Goal: Complete application form: Complete application form

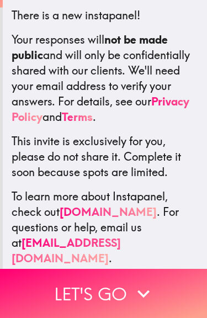
scroll to position [206, 0]
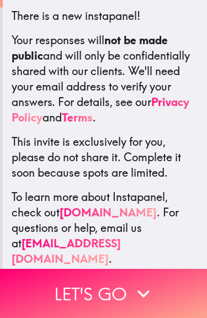
click at [143, 293] on icon "button" at bounding box center [144, 294] width 24 height 24
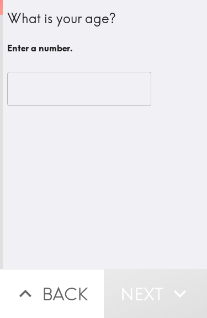
click at [91, 93] on input "number" at bounding box center [79, 89] width 144 height 34
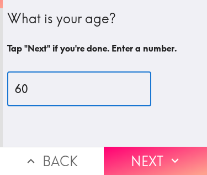
type input "60"
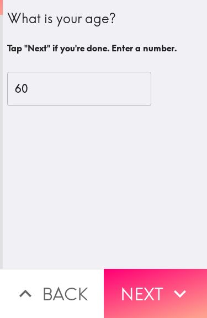
click at [180, 292] on icon "button" at bounding box center [180, 294] width 24 height 24
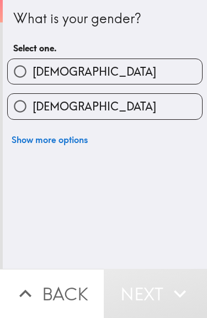
click at [146, 78] on label "[DEMOGRAPHIC_DATA]" at bounding box center [105, 71] width 195 height 25
click at [33, 78] on input "[DEMOGRAPHIC_DATA]" at bounding box center [20, 71] width 25 height 25
radio input "true"
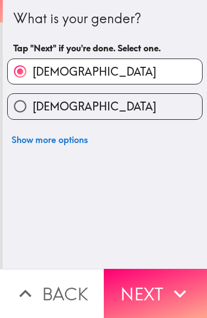
click at [181, 283] on icon "button" at bounding box center [180, 294] width 24 height 24
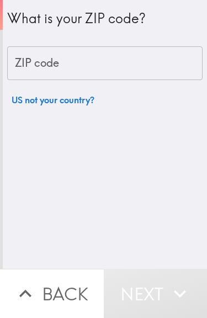
click at [39, 62] on div "ZIP code ZIP code" at bounding box center [105, 63] width 196 height 34
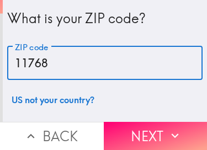
type input "11768"
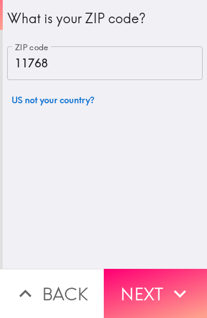
click at [179, 283] on icon "button" at bounding box center [180, 294] width 24 height 24
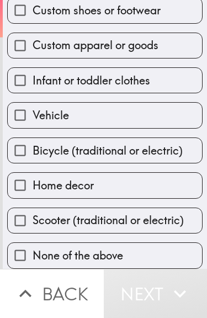
scroll to position [101, 0]
click at [148, 178] on label "Home decor" at bounding box center [105, 185] width 195 height 25
click at [33, 178] on input "Home decor" at bounding box center [20, 185] width 25 height 25
checkbox input "true"
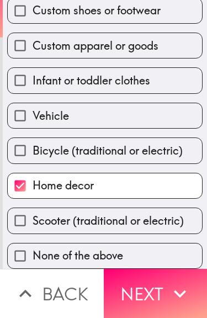
scroll to position [113, 0]
click at [178, 43] on label "Custom apparel or goods" at bounding box center [105, 45] width 195 height 25
click at [33, 43] on input "Custom apparel or goods" at bounding box center [20, 45] width 25 height 25
checkbox input "true"
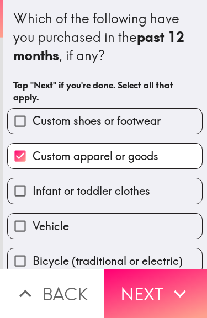
scroll to position [0, 0]
click at [177, 291] on icon "button" at bounding box center [180, 294] width 24 height 24
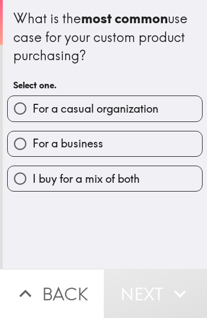
click at [181, 115] on label "For a casual organization" at bounding box center [105, 108] width 195 height 25
click at [33, 115] on input "For a casual organization" at bounding box center [20, 108] width 25 height 25
radio input "true"
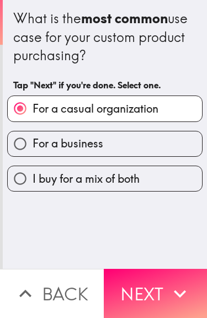
click at [180, 285] on icon "button" at bounding box center [180, 294] width 24 height 24
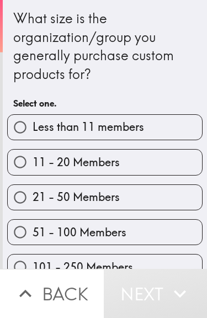
click at [181, 129] on label "Less than 11 members" at bounding box center [105, 127] width 195 height 25
click at [33, 129] on input "Less than 11 members" at bounding box center [20, 127] width 25 height 25
radio input "true"
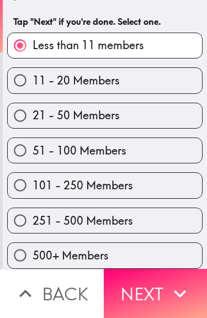
scroll to position [84, 0]
click at [173, 288] on icon "button" at bounding box center [180, 294] width 24 height 24
